Goal: Transaction & Acquisition: Book appointment/travel/reservation

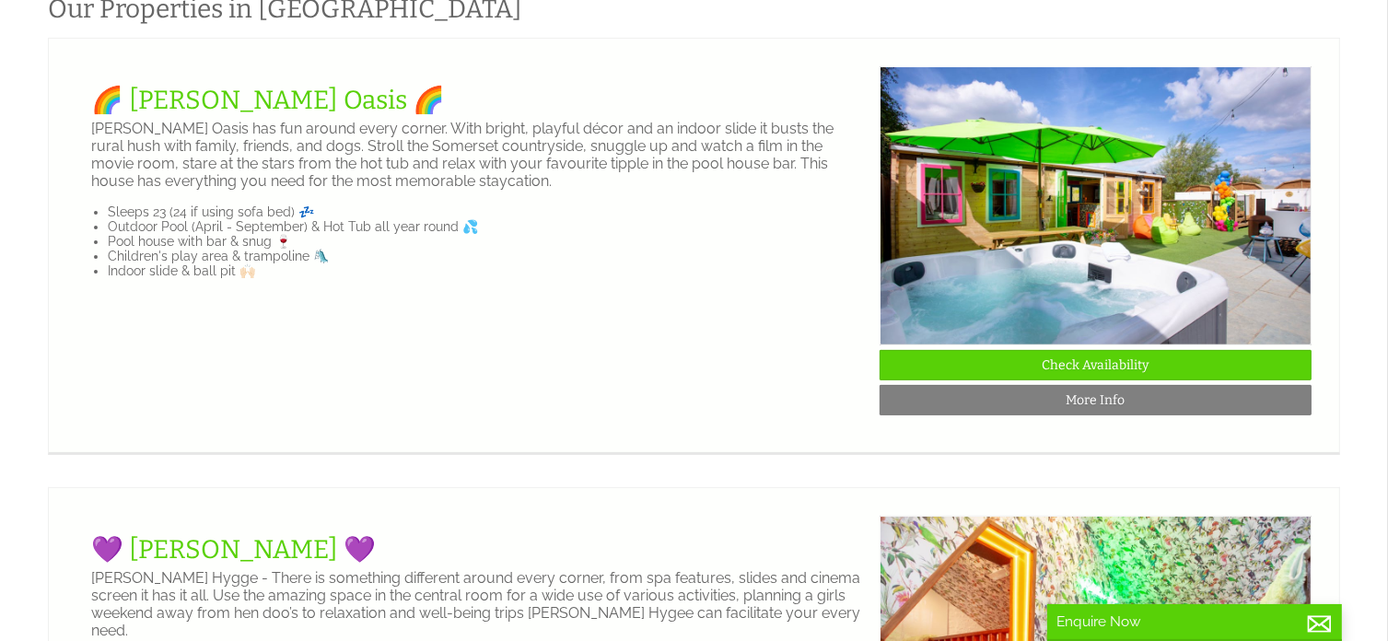
scroll to position [574, 0]
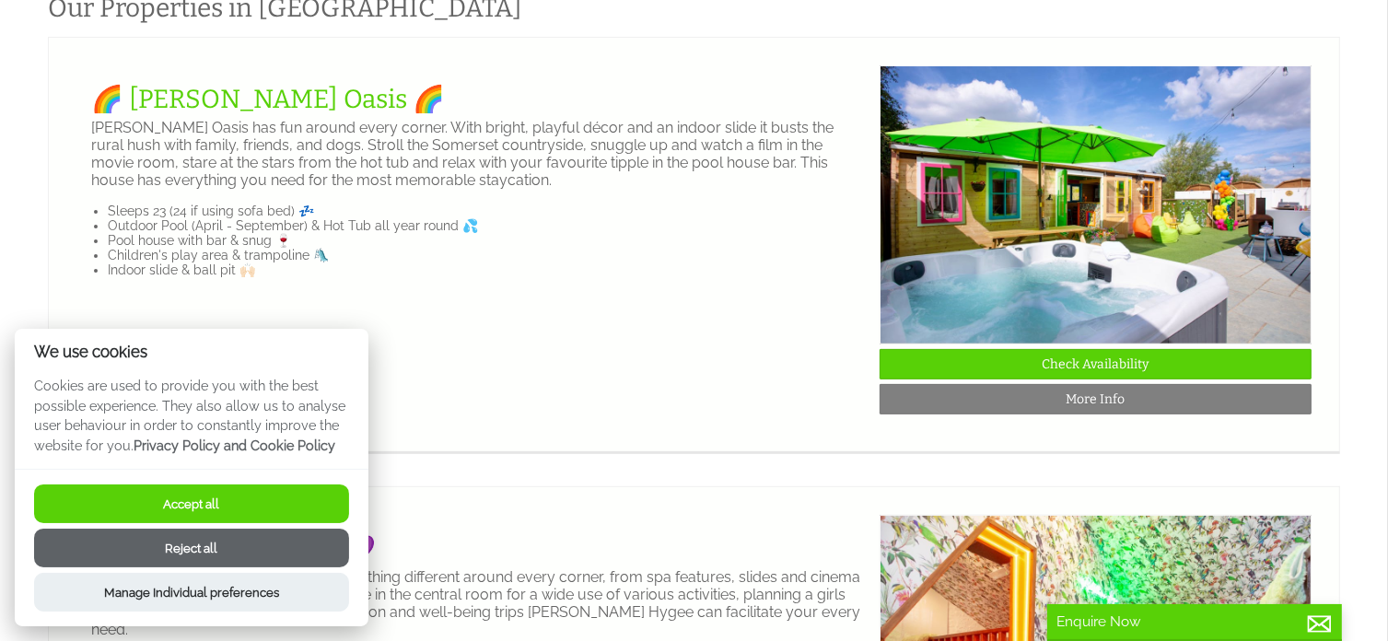
click at [225, 494] on button "Accept all" at bounding box center [191, 503] width 315 height 39
checkbox input "true"
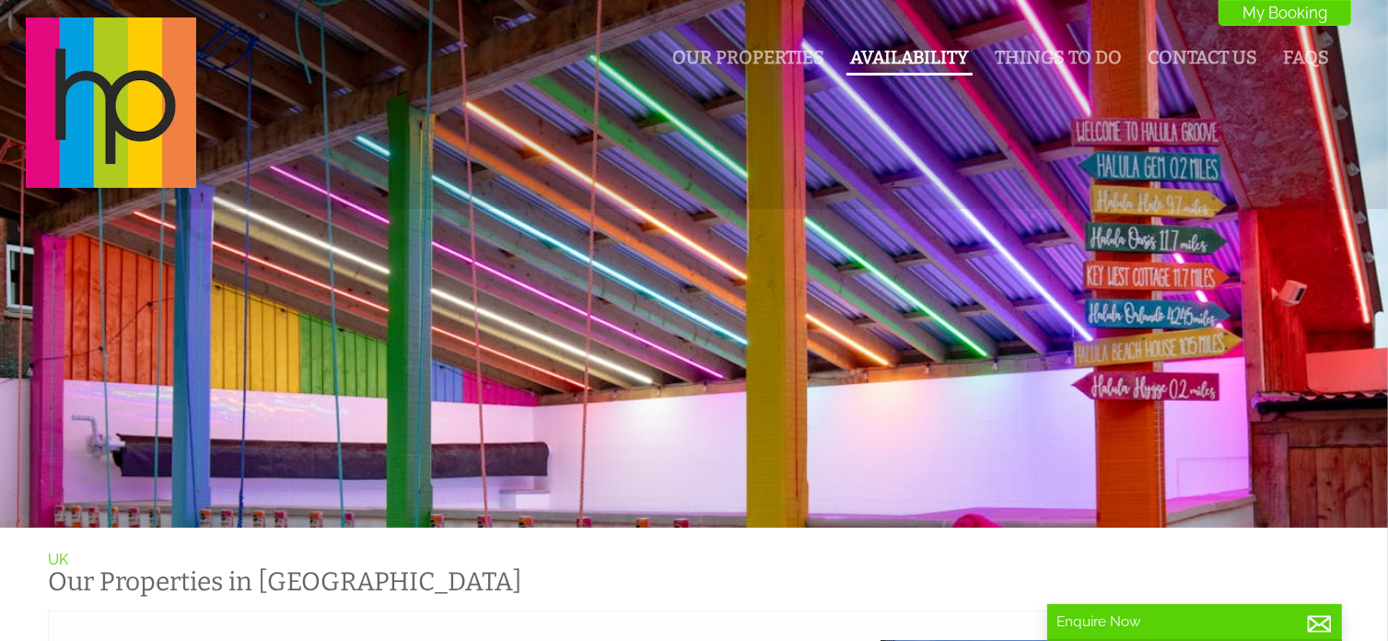
click at [921, 52] on link "Availability" at bounding box center [909, 57] width 119 height 21
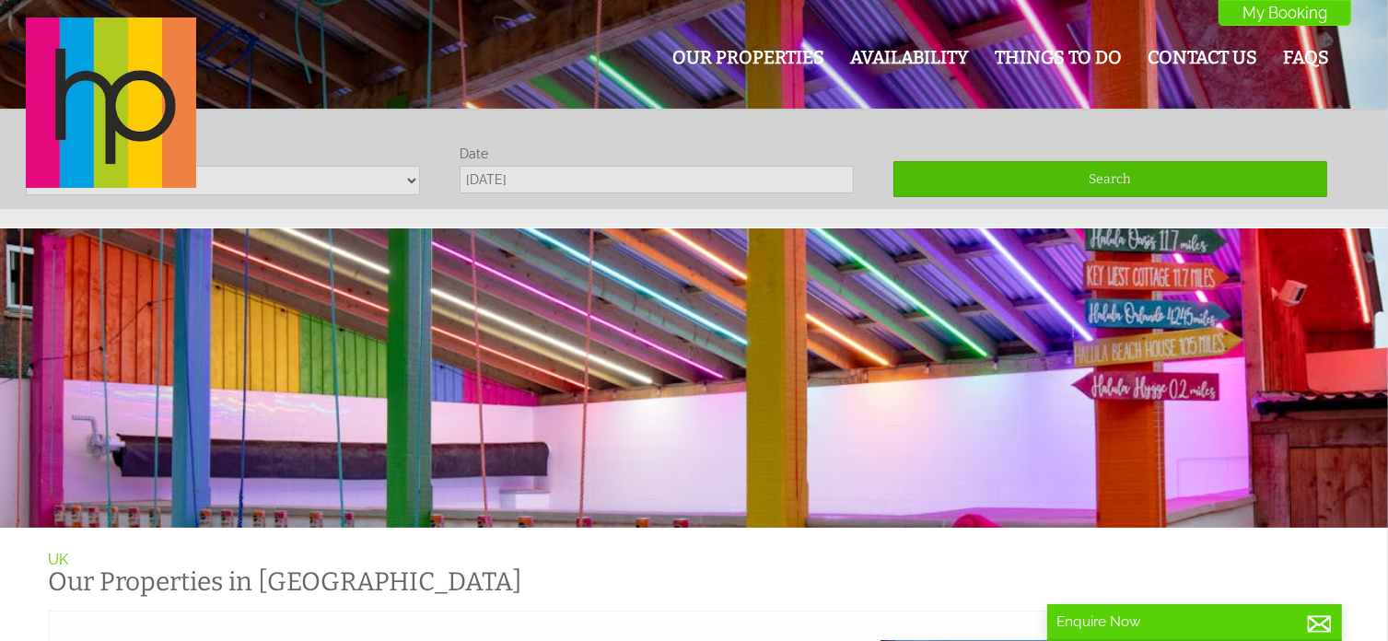
click at [370, 183] on div "Our Properties Availability Things To Do Contact Us FAQs My Booking My Booking" at bounding box center [683, 103] width 1336 height 173
click at [414, 180] on div "Our Properties Availability Things To Do Contact Us FAQs My Booking My Booking" at bounding box center [683, 103] width 1336 height 173
click at [405, 180] on div "Our Properties Availability Things To Do Contact Us FAQs My Booking My Booking" at bounding box center [683, 103] width 1336 height 173
click at [534, 199] on header "Our Properties Availability Things To Do Contact Us FAQs My Booking My Booking" at bounding box center [694, 104] width 1388 height 209
click at [530, 170] on div "Our Properties Availability Things To Do Contact Us FAQs My Booking My Booking" at bounding box center [683, 103] width 1336 height 173
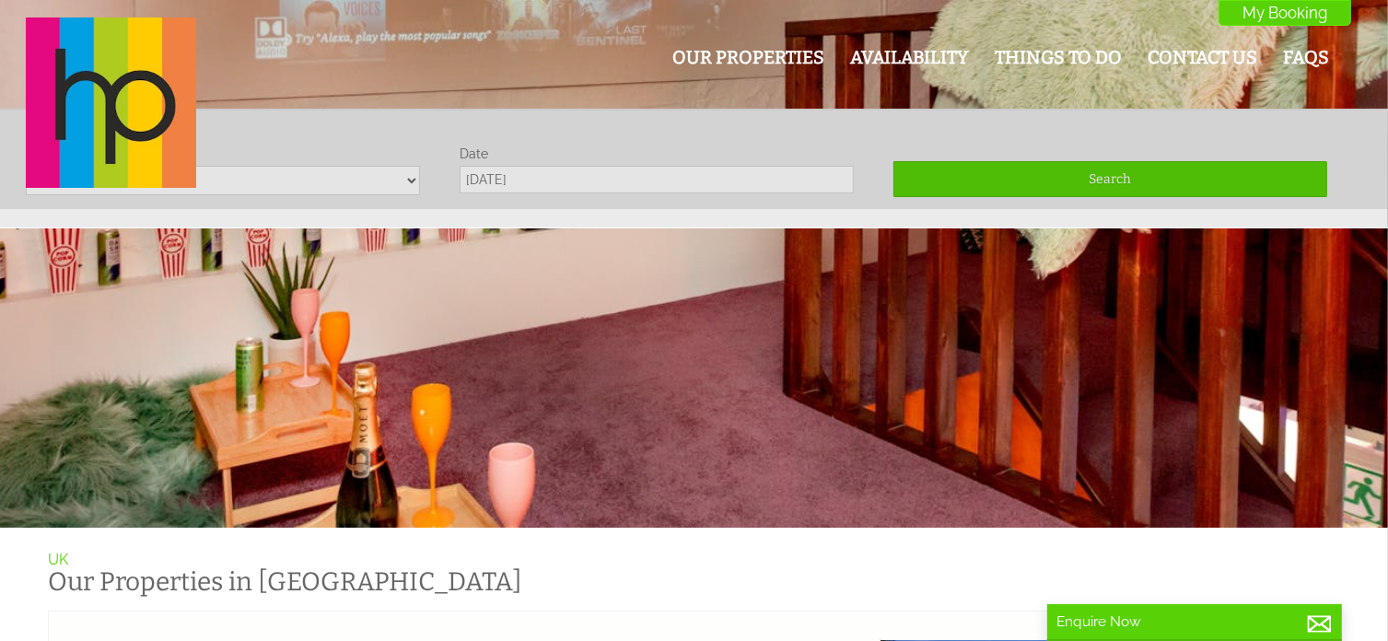
click at [387, 191] on div "Our Properties Availability Things To Do Contact Us FAQs My Booking My Booking" at bounding box center [683, 103] width 1336 height 173
click at [411, 175] on div "Our Properties Availability Things To Do Contact Us FAQs My Booking My Booking" at bounding box center [683, 103] width 1336 height 173
click at [937, 65] on link "Availability" at bounding box center [909, 57] width 119 height 21
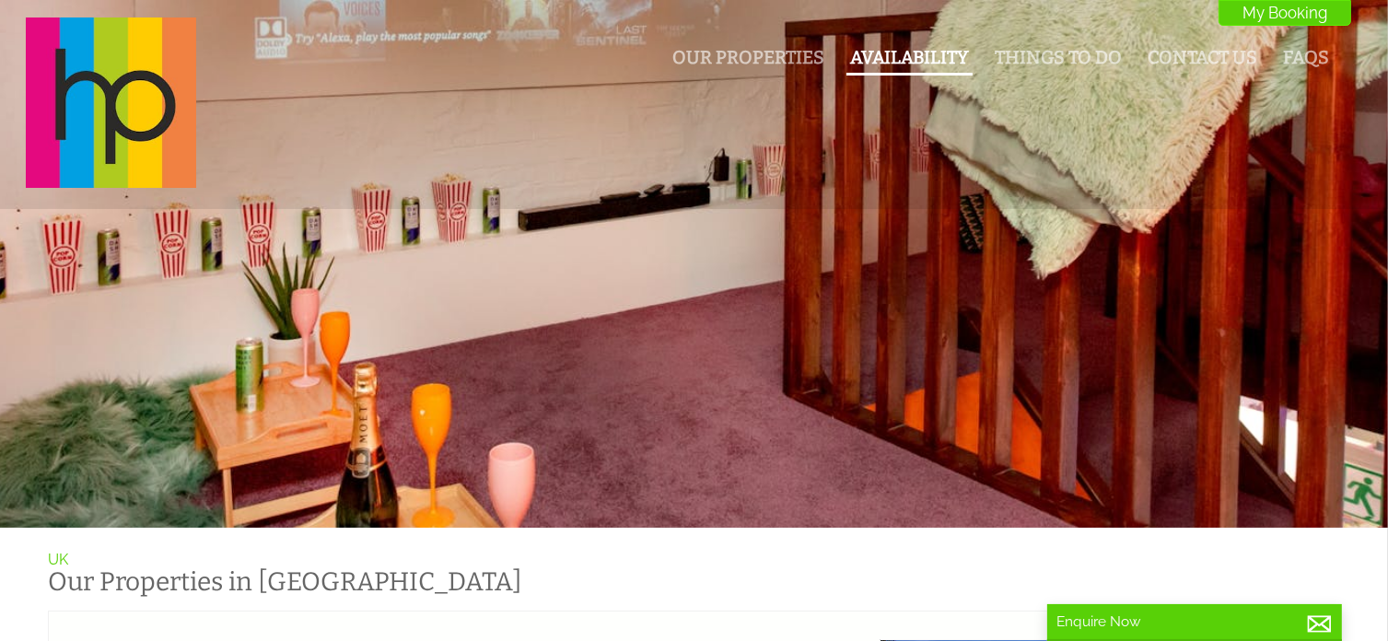
click at [884, 64] on link "Availability" at bounding box center [909, 57] width 119 height 21
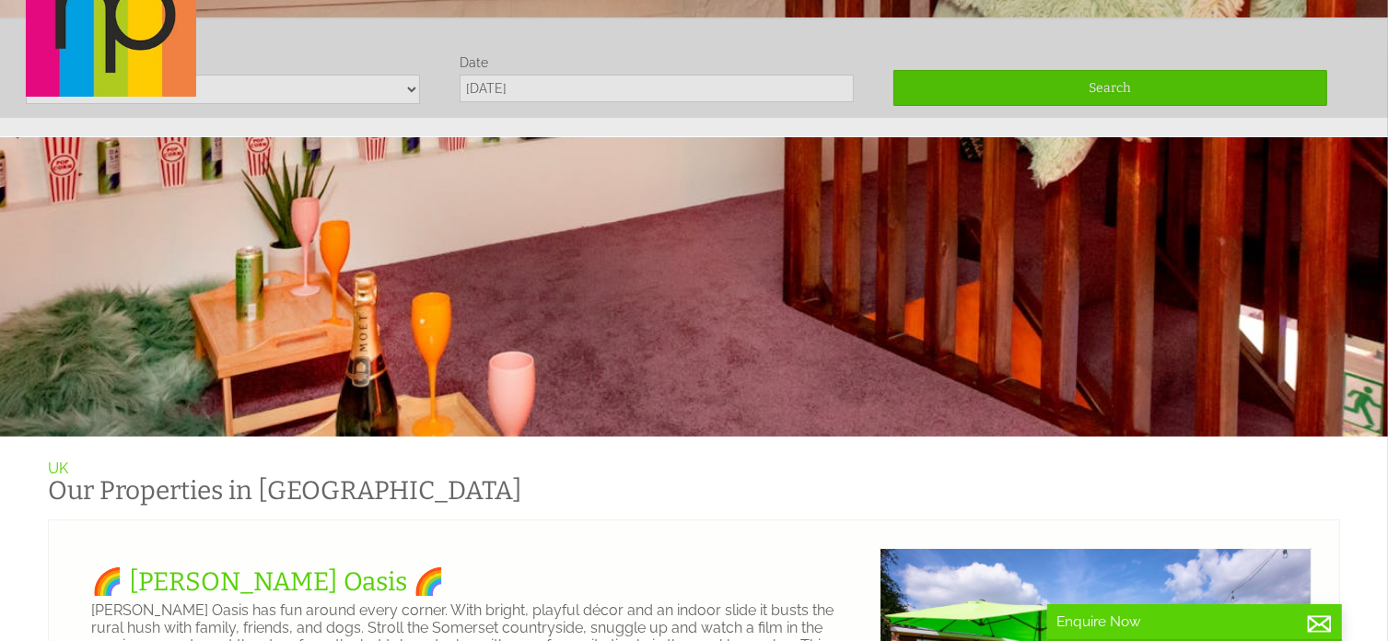
scroll to position [109, 0]
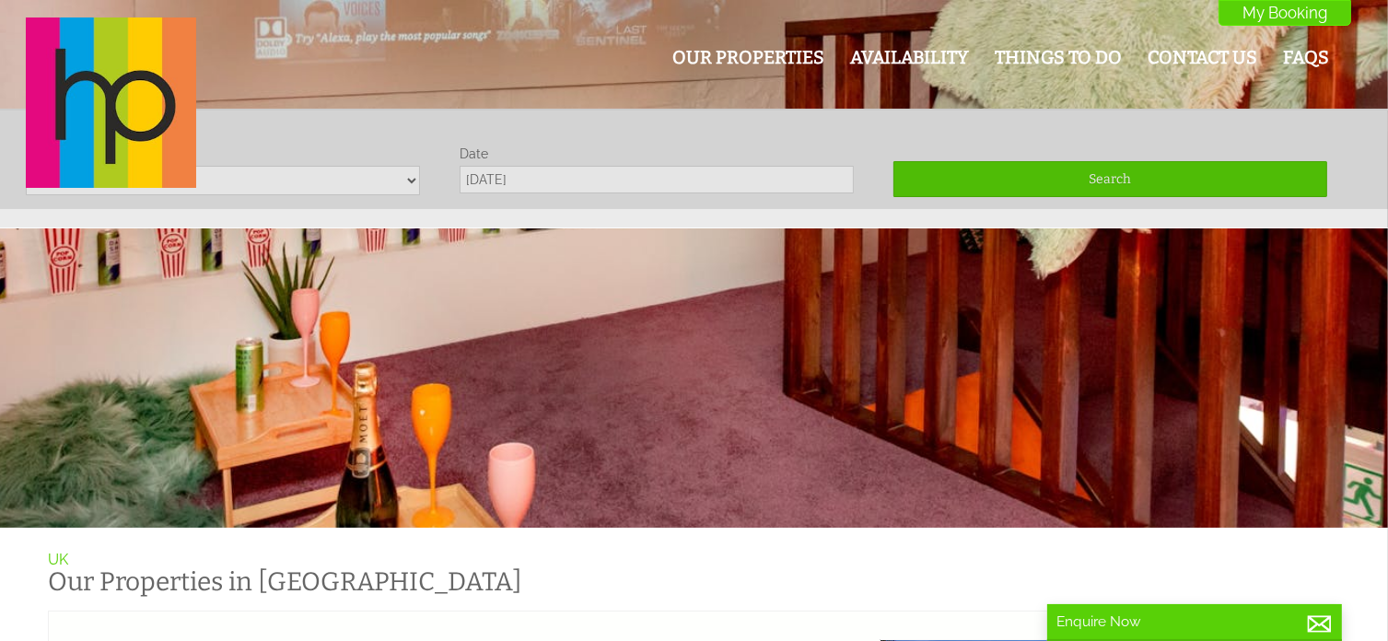
click at [341, 183] on div "Our Properties Availability Things To Do Contact Us FAQs My Booking My Booking" at bounding box center [683, 103] width 1336 height 173
